Goal: Information Seeking & Learning: Learn about a topic

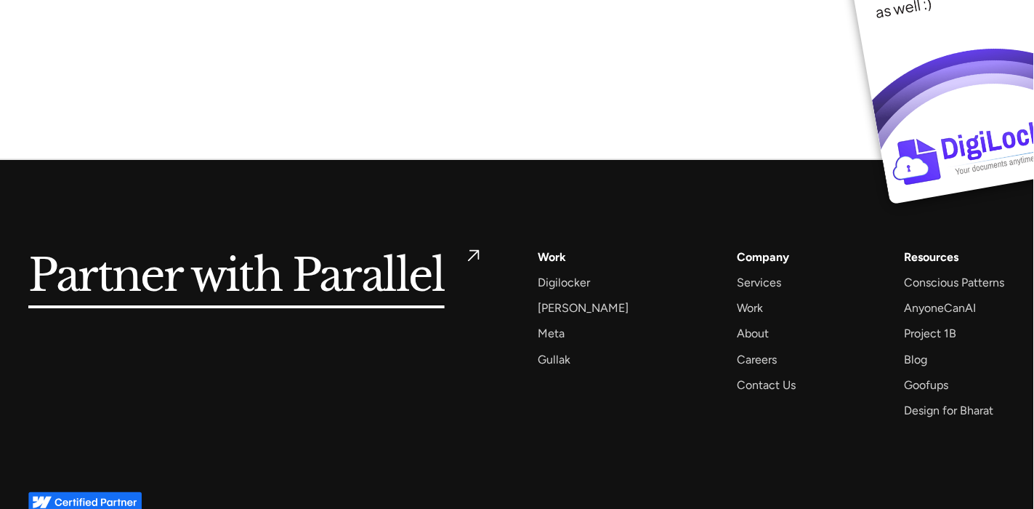
scroll to position [11209, 1]
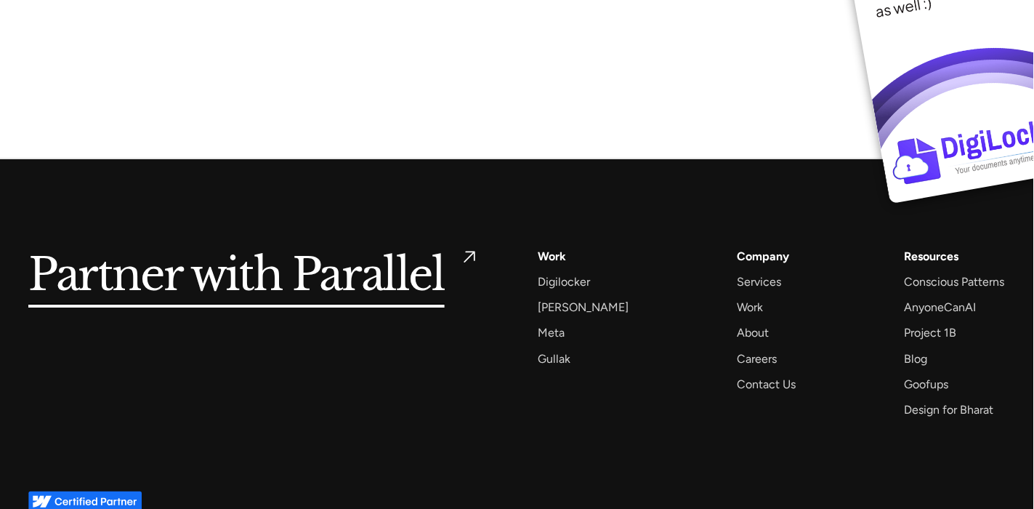
click at [558, 246] on div "Work" at bounding box center [552, 256] width 28 height 20
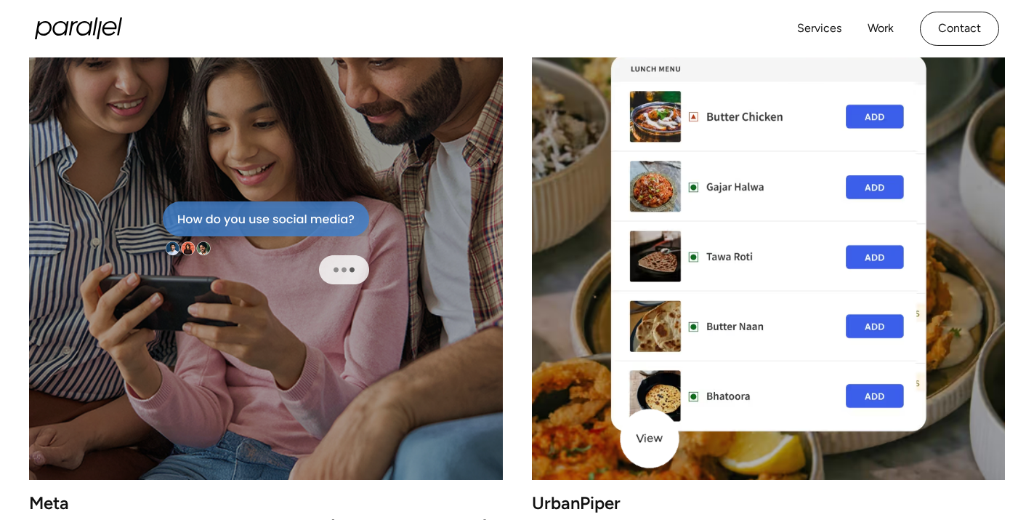
scroll to position [2034, 0]
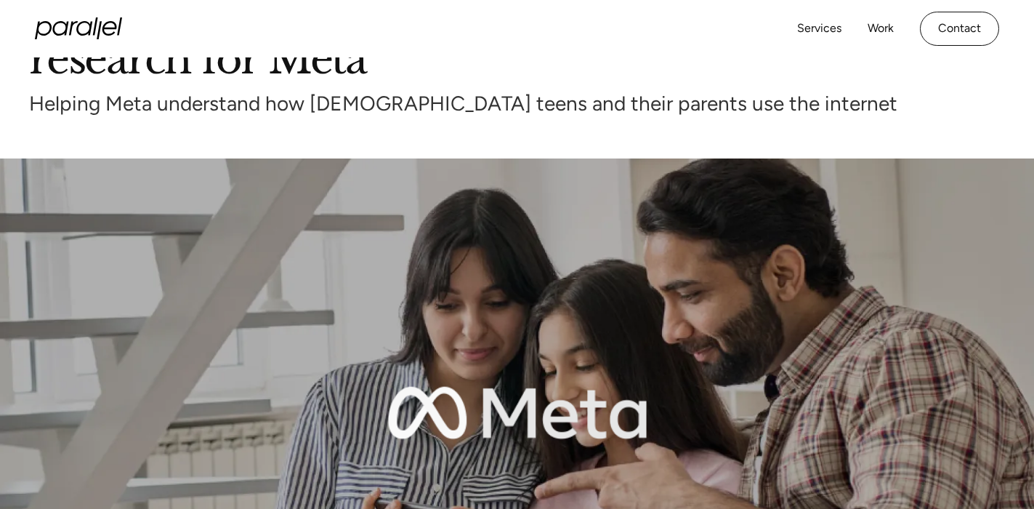
scroll to position [129, 0]
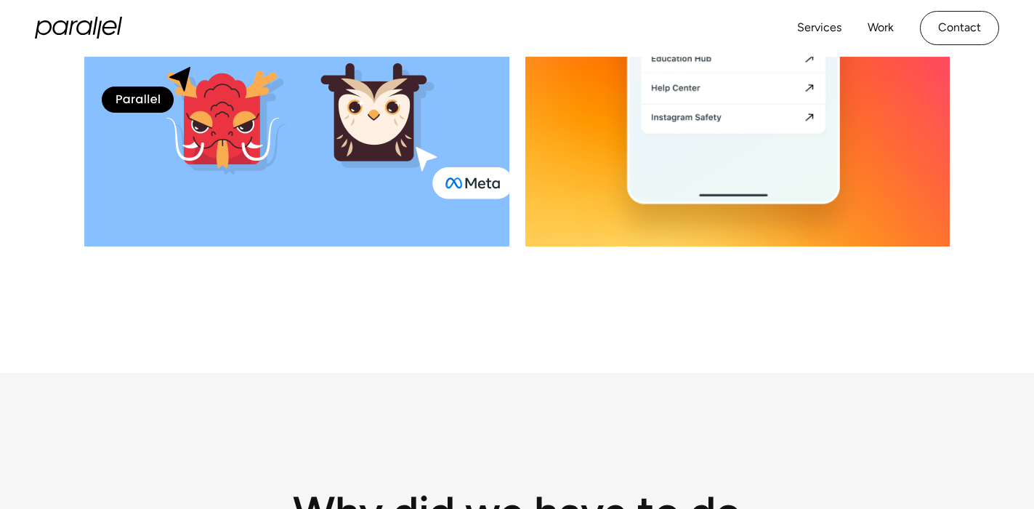
scroll to position [1362, 0]
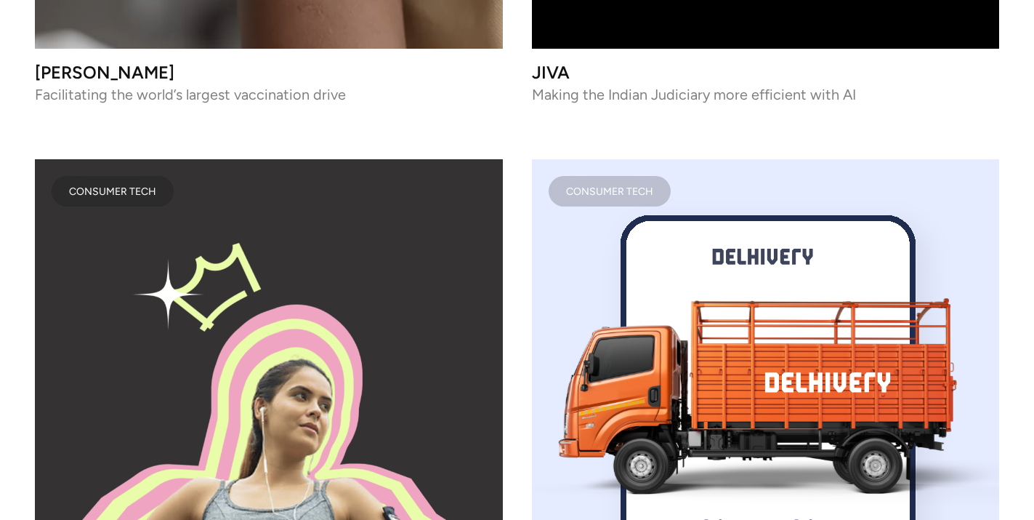
scroll to position [7235, 0]
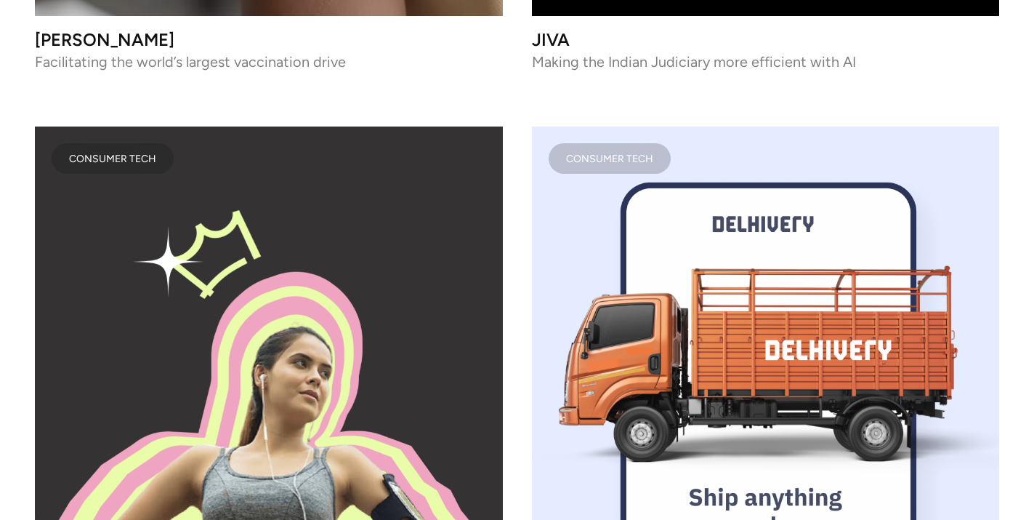
click at [684, 300] on image "lottie-animation-container" at bounding box center [765, 360] width 496 height 496
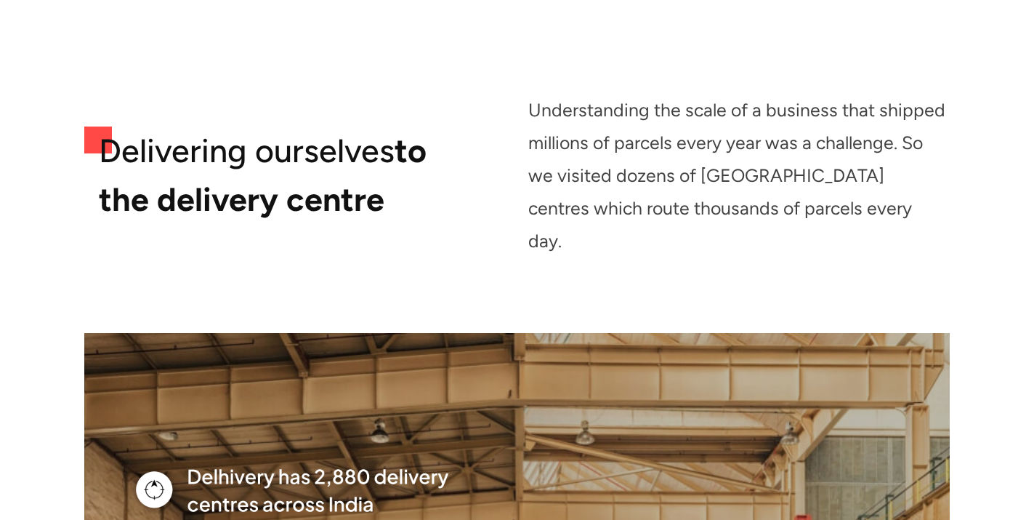
scroll to position [4161, 0]
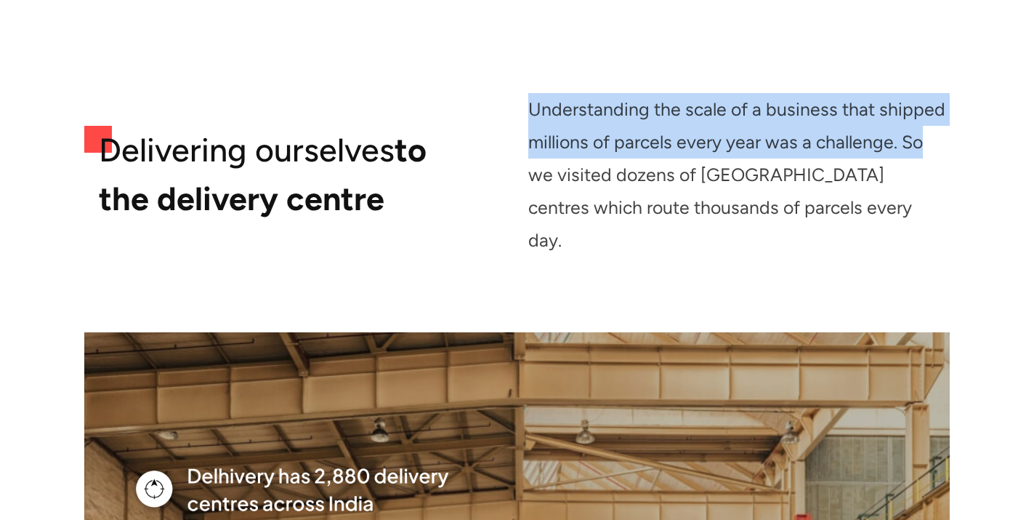
drag, startPoint x: 534, startPoint y: 114, endPoint x: 931, endPoint y: 128, distance: 397.1
click at [935, 133] on div "Understanding the scale of a business that shipped millions of parcels every ye…" at bounding box center [739, 174] width 422 height 163
click at [906, 147] on div "Understanding the scale of a business that shipped millions of parcels every ye…" at bounding box center [739, 174] width 422 height 163
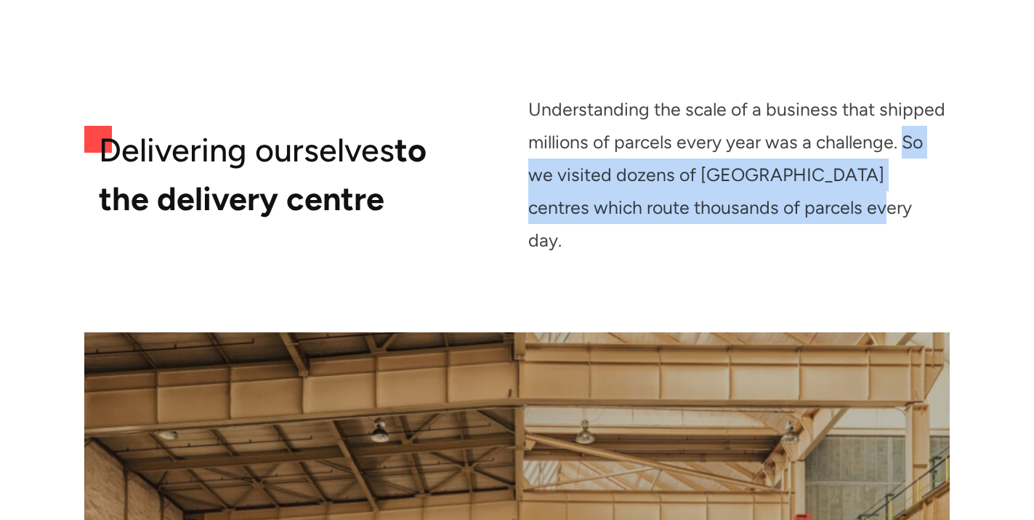
drag, startPoint x: 787, startPoint y: 215, endPoint x: 903, endPoint y: 136, distance: 140.7
click at [903, 136] on div "Understanding the scale of a business that shipped millions of parcels every ye…" at bounding box center [739, 174] width 422 height 163
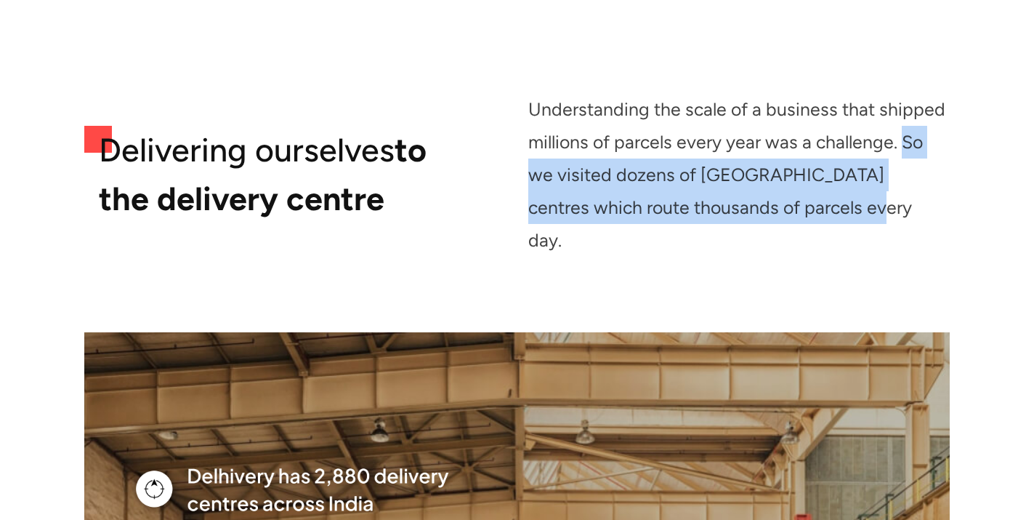
click at [799, 215] on div "Understanding the scale of a business that shipped millions of parcels every ye…" at bounding box center [739, 174] width 422 height 163
drag, startPoint x: 790, startPoint y: 214, endPoint x: 901, endPoint y: 146, distance: 129.9
click at [901, 146] on div "Understanding the scale of a business that shipped millions of parcels every ye…" at bounding box center [739, 174] width 422 height 163
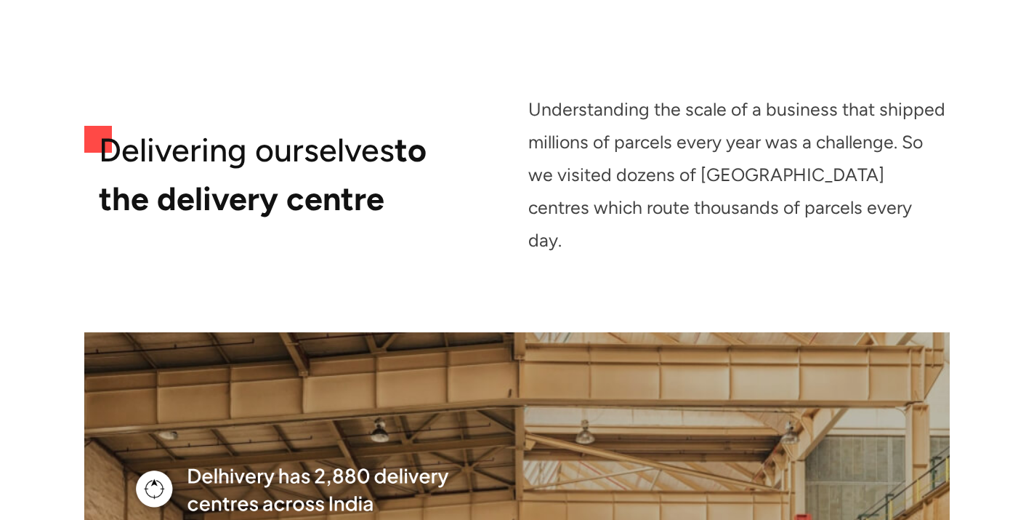
click at [786, 201] on div "Understanding the scale of a business that shipped millions of parcels every ye…" at bounding box center [739, 174] width 422 height 163
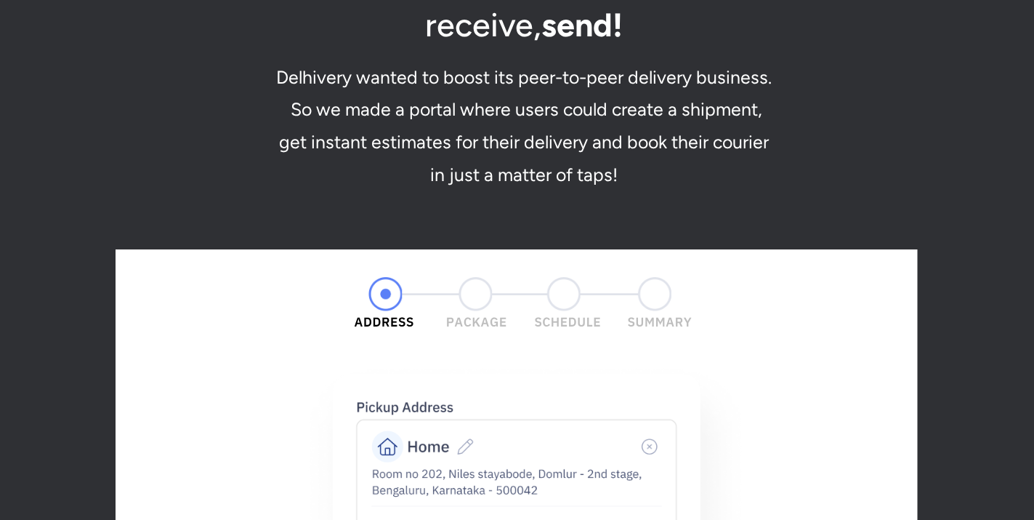
scroll to position [8320, 0]
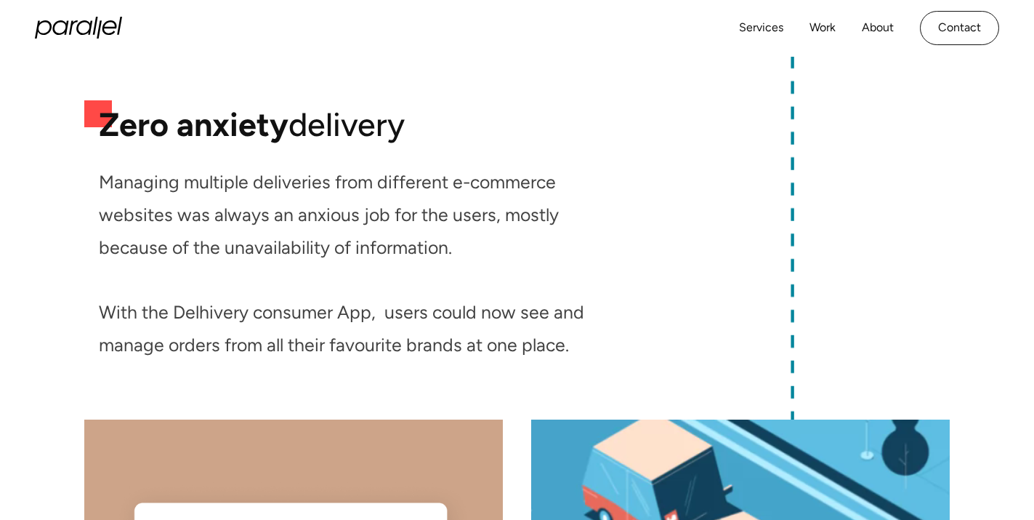
scroll to position [5136, 0]
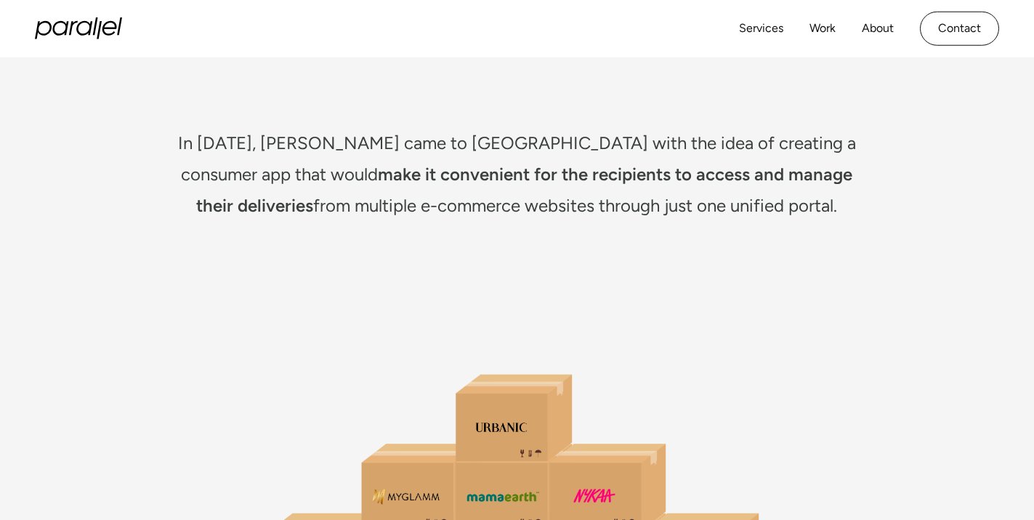
scroll to position [1719, 0]
drag, startPoint x: 168, startPoint y: 140, endPoint x: 315, endPoint y: 142, distance: 146.8
click at [470, 158] on div "In [DATE], [PERSON_NAME] came to [GEOGRAPHIC_DATA] with the idea of creating a …" at bounding box center [517, 174] width 696 height 94
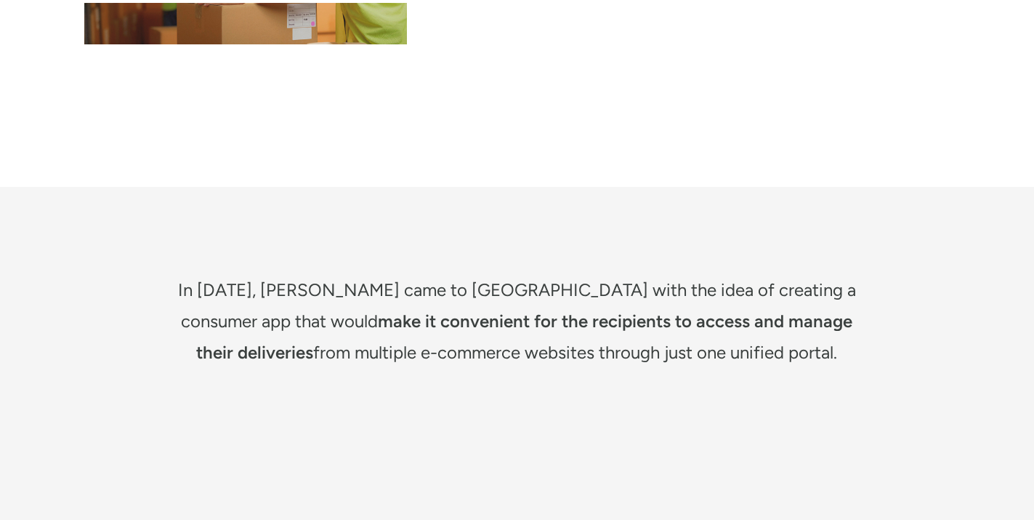
scroll to position [1573, 0]
drag, startPoint x: 720, startPoint y: 357, endPoint x: 245, endPoint y: 296, distance: 479.2
click at [245, 296] on div "In 2021, Delhivery came to us with the idea of creating a consumer app that wou…" at bounding box center [517, 320] width 696 height 94
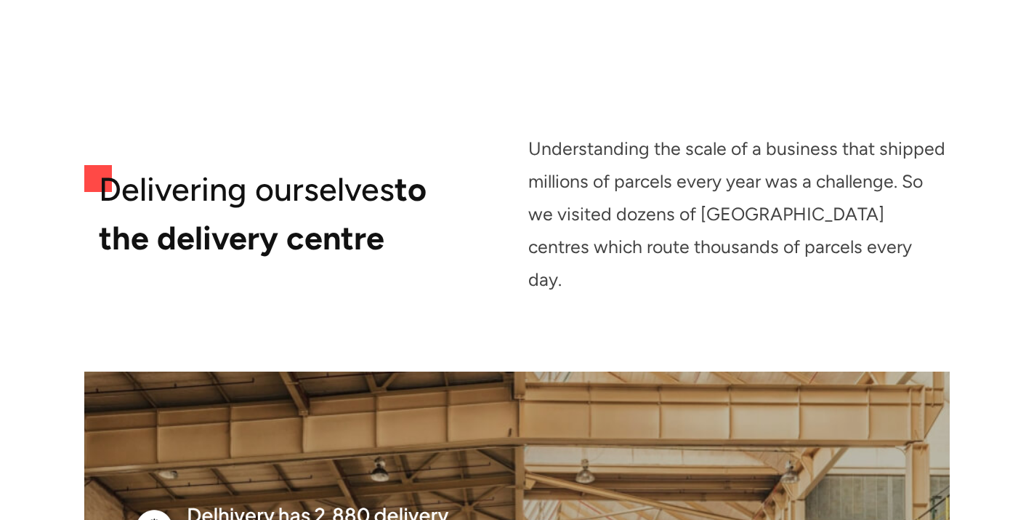
scroll to position [4122, 0]
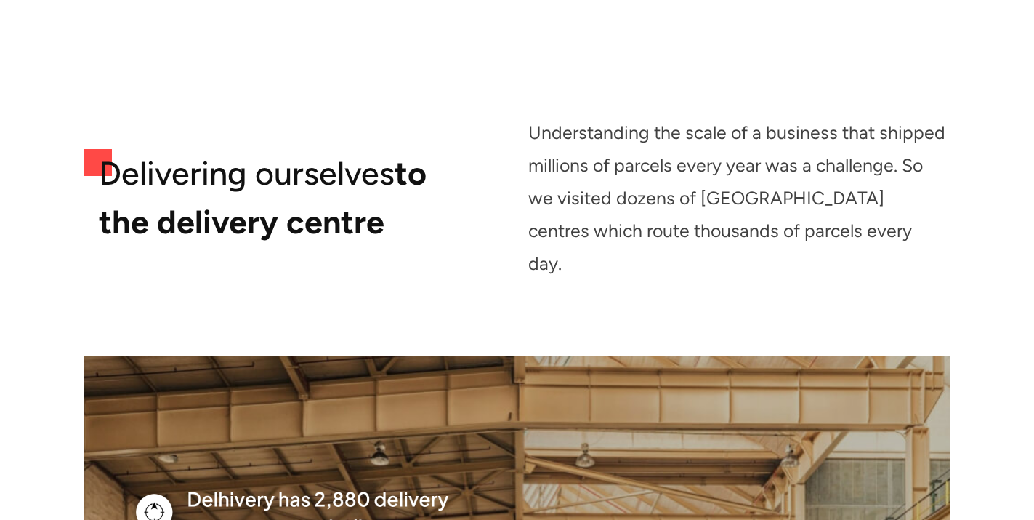
scroll to position [4138, 0]
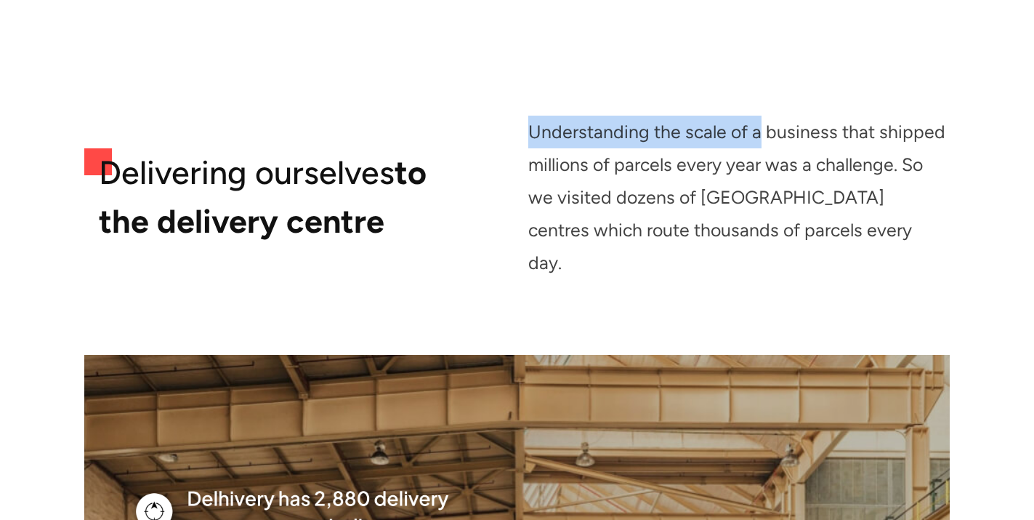
drag, startPoint x: 533, startPoint y: 130, endPoint x: 772, endPoint y: 132, distance: 239.1
click at [766, 132] on div "Understanding the scale of a business that shipped millions of parcels every ye…" at bounding box center [739, 197] width 422 height 163
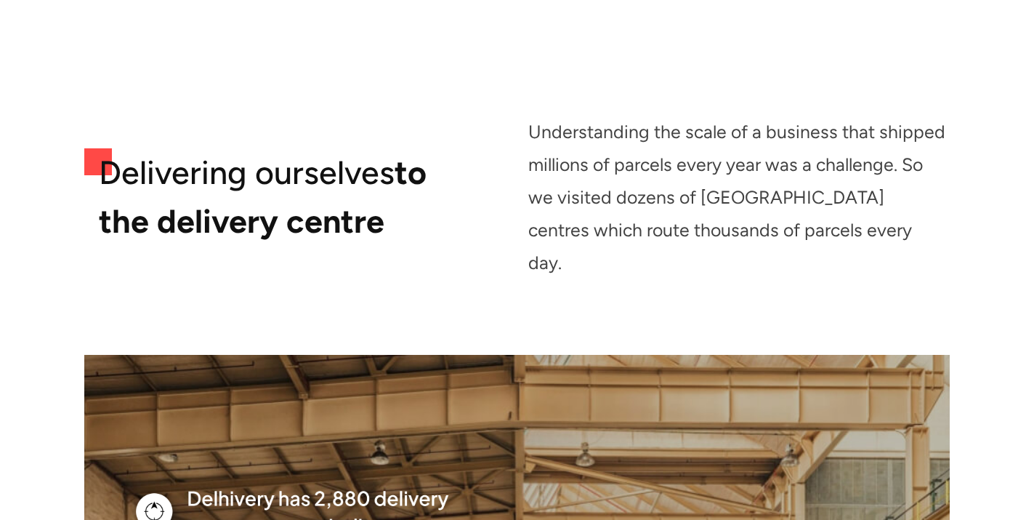
click at [643, 162] on div "Understanding the scale of a business that shipped millions of parcels every ye…" at bounding box center [739, 197] width 422 height 163
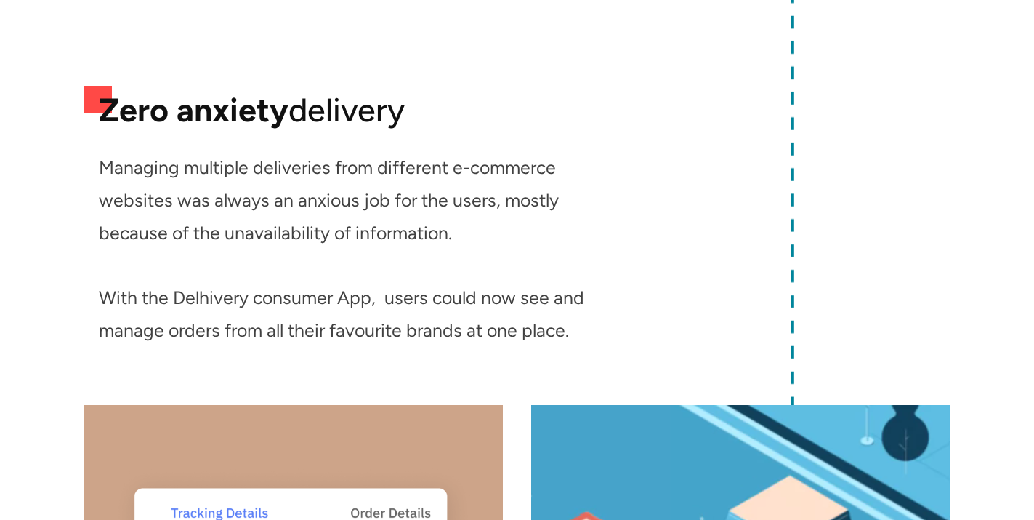
scroll to position [5151, 0]
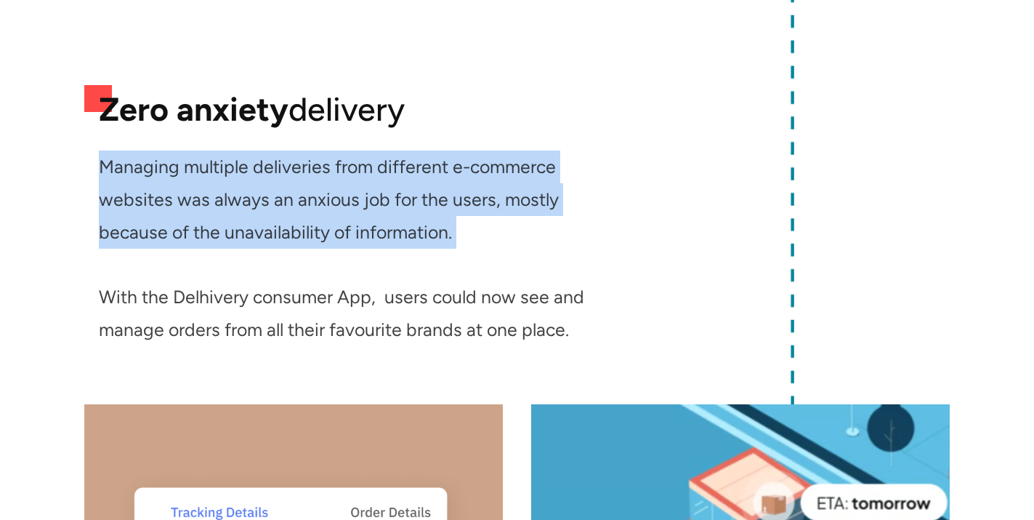
drag, startPoint x: 101, startPoint y: 132, endPoint x: 410, endPoint y: 230, distance: 323.9
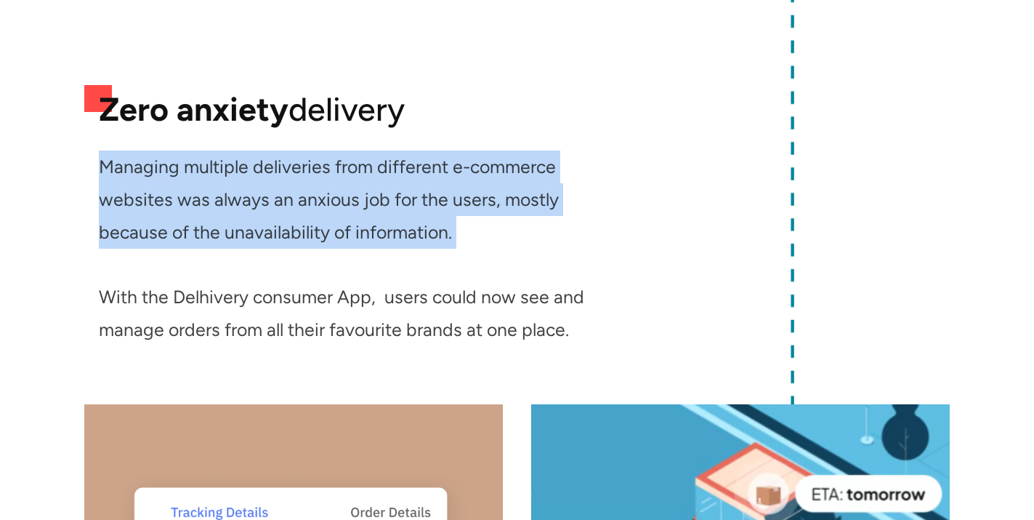
click at [410, 230] on div "Managing multiple deliveries from different e-commerce websites was always an a…" at bounding box center [354, 248] width 511 height 196
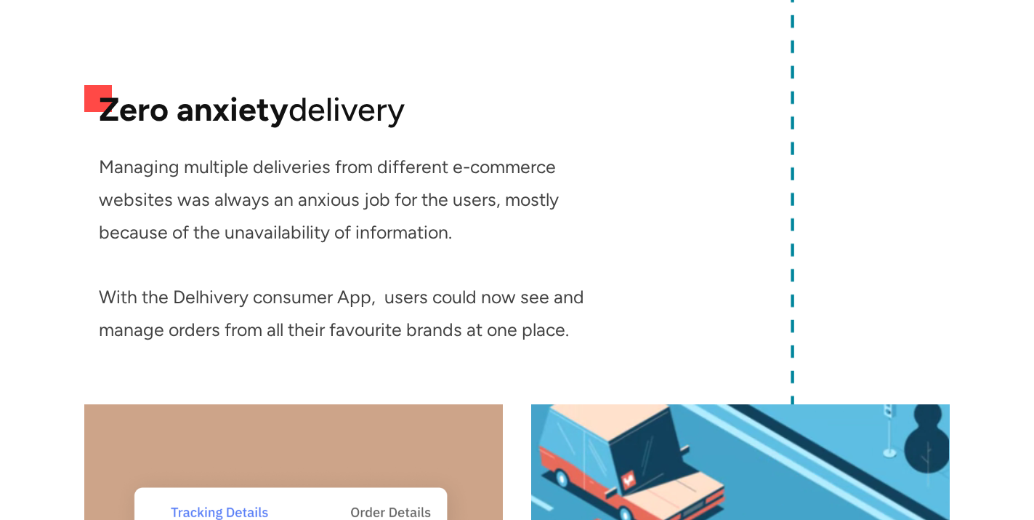
click at [415, 196] on div "Managing multiple deliveries from different e-commerce websites was always an a…" at bounding box center [354, 248] width 511 height 196
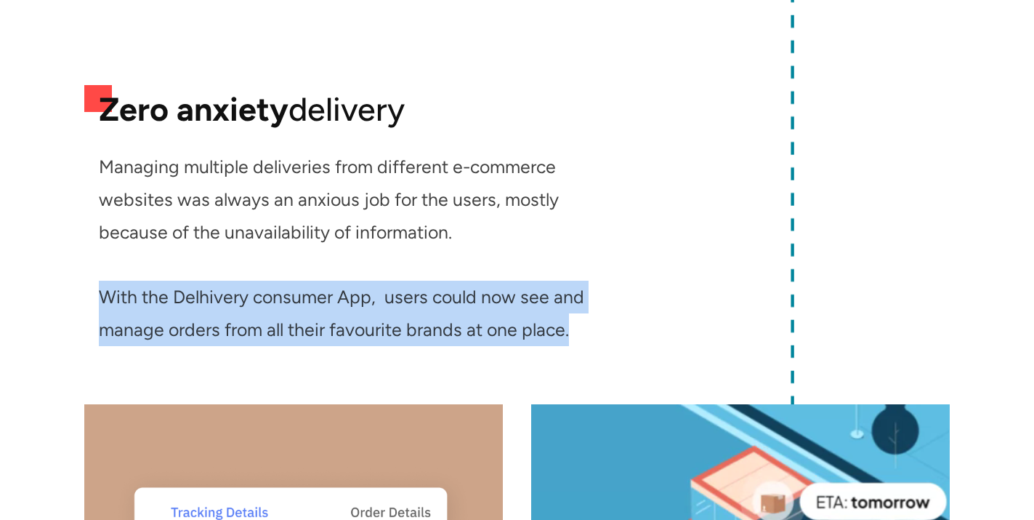
drag, startPoint x: 100, startPoint y: 265, endPoint x: 587, endPoint y: 311, distance: 489.2
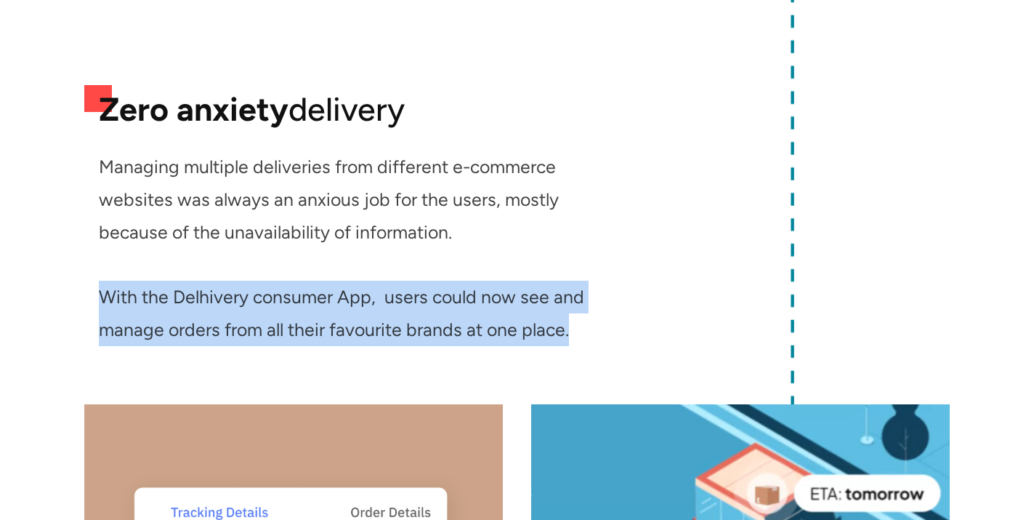
click at [587, 311] on div "Managing multiple deliveries from different e-commerce websites was always an a…" at bounding box center [354, 248] width 511 height 196
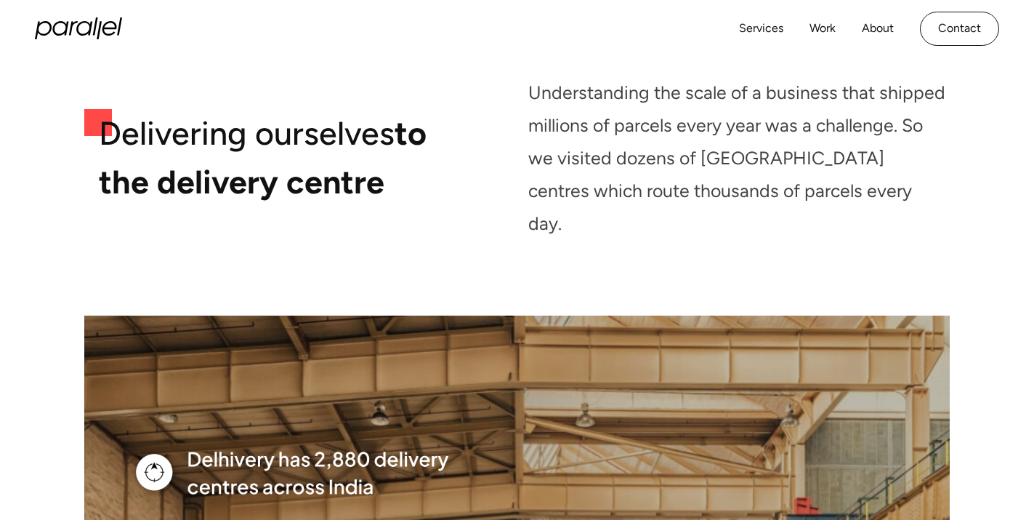
scroll to position [4178, 0]
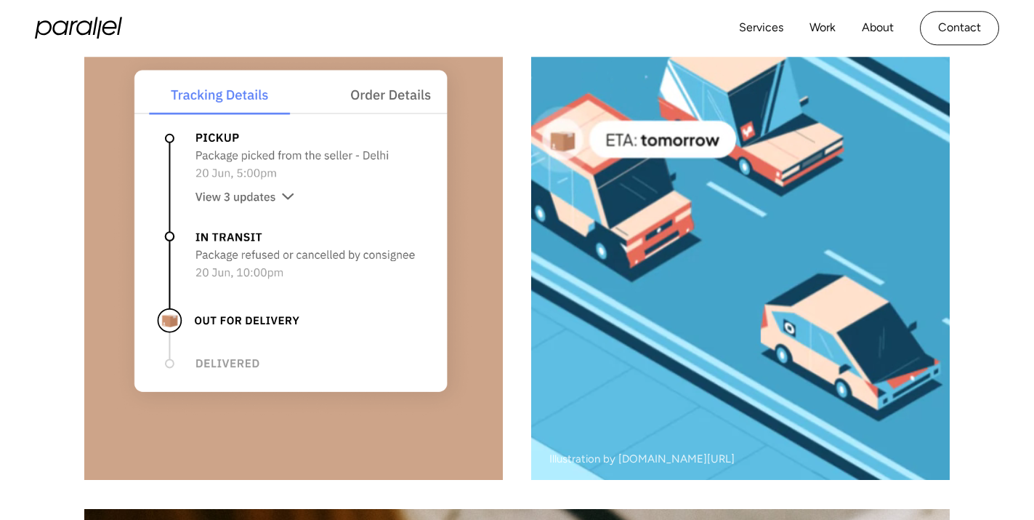
scroll to position [5568, 0]
